Goal: Task Accomplishment & Management: Use online tool/utility

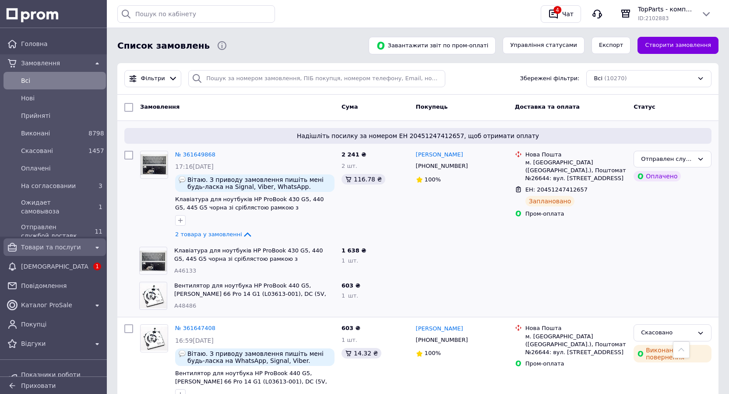
click at [38, 252] on div "Товари та послуги" at bounding box center [54, 247] width 71 height 12
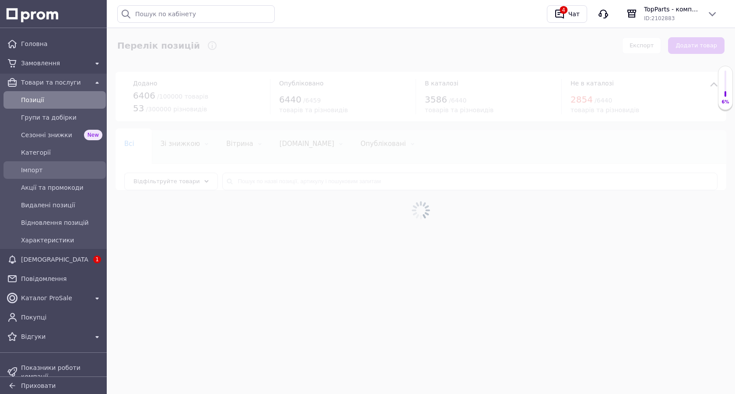
click at [44, 169] on span "Імпорт" at bounding box center [61, 169] width 81 height 9
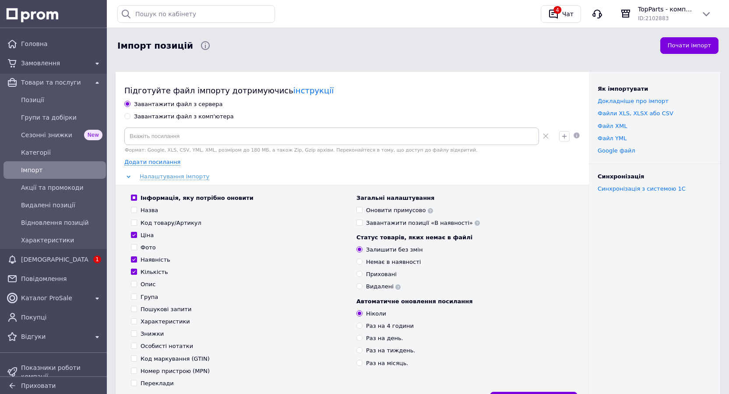
click at [160, 114] on div "Завантажити файл з комп'ютера" at bounding box center [184, 117] width 100 height 8
click at [130, 114] on input "Завантажити файл з комп'ютера" at bounding box center [127, 116] width 6 height 6
radio input "true"
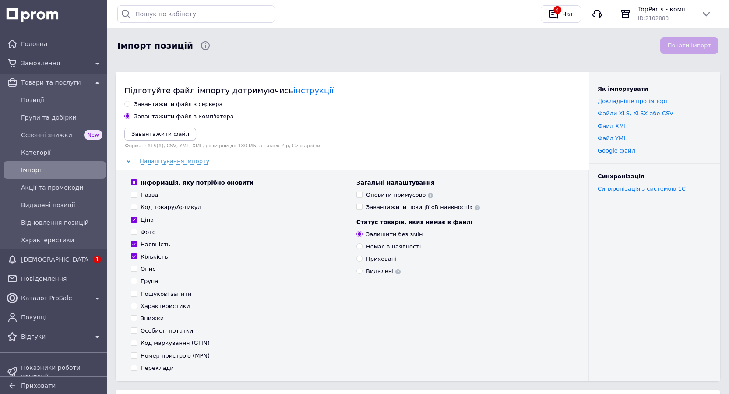
click at [168, 131] on icon "Завантажити файл" at bounding box center [160, 133] width 58 height 7
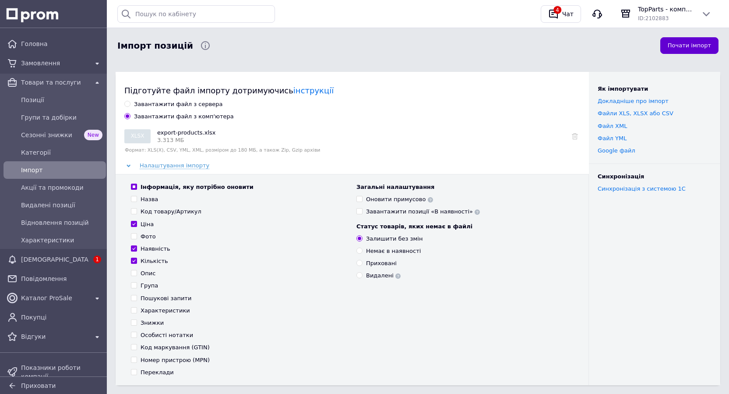
click at [679, 45] on button "Почати імпорт" at bounding box center [689, 45] width 58 height 17
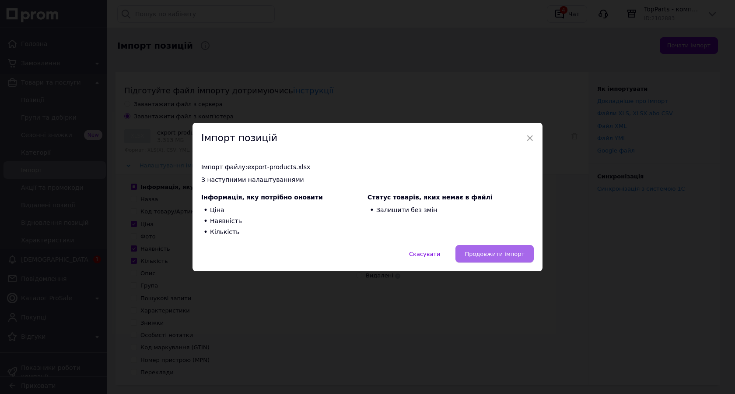
click at [471, 253] on span "Продовжити імпорт" at bounding box center [495, 253] width 60 height 7
